Goal: Find specific page/section: Find specific page/section

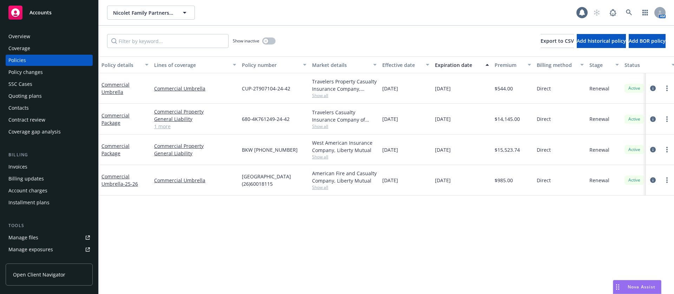
click at [445, 281] on div "Policy details Lines of coverage Policy number Market details Effective date Ex…" at bounding box center [386, 176] width 575 height 238
click at [625, 12] on link at bounding box center [629, 13] width 14 height 14
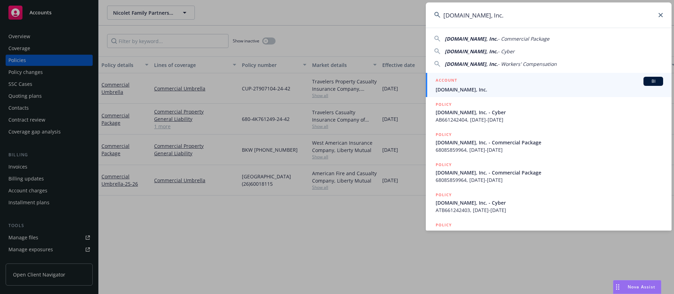
type input "[DOMAIN_NAME], Inc."
click at [495, 88] on span "[DOMAIN_NAME], Inc." at bounding box center [549, 89] width 227 height 7
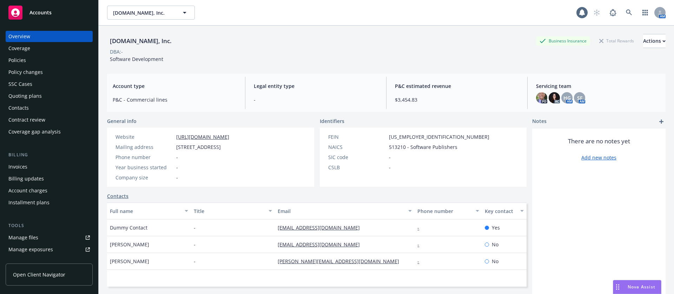
click at [41, 62] on div "Policies" at bounding box center [48, 60] width 81 height 11
